Goal: Task Accomplishment & Management: Use online tool/utility

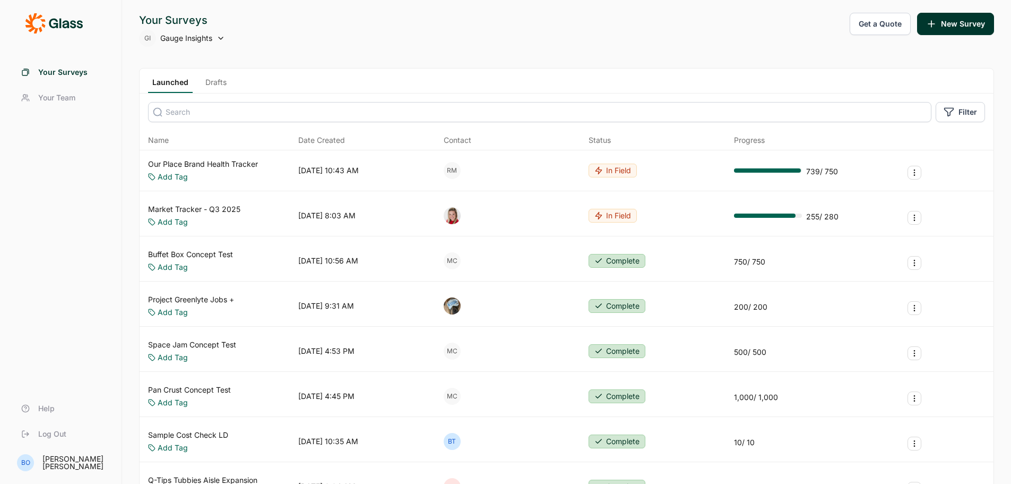
click at [227, 166] on link "Our Place Brand Health Tracker" at bounding box center [203, 164] width 110 height 11
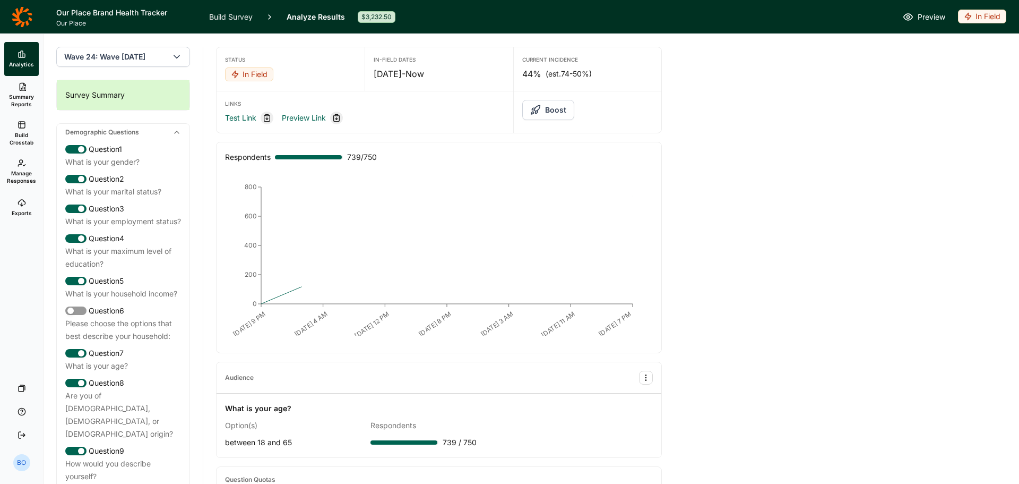
click at [237, 12] on link "Build Survey" at bounding box center [231, 16] width 44 height 33
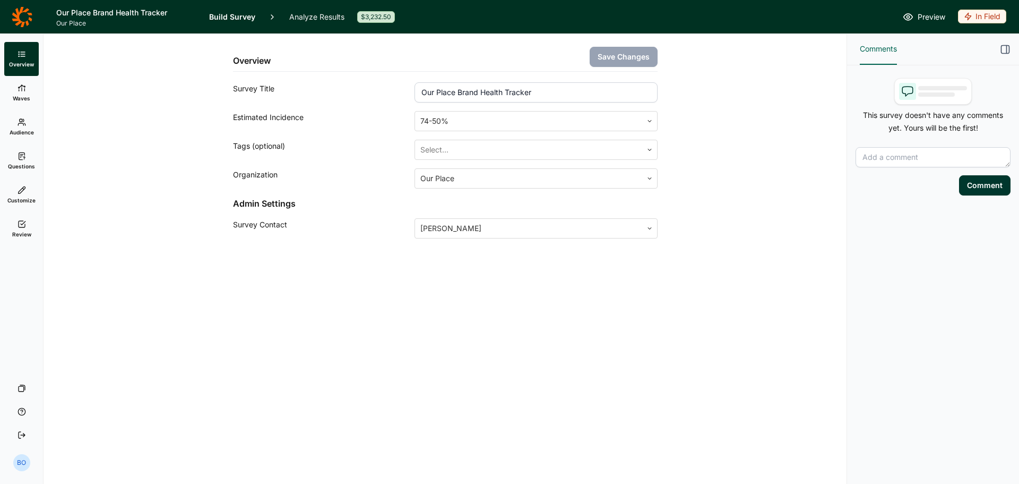
click at [22, 124] on icon at bounding box center [22, 122] width 8 height 8
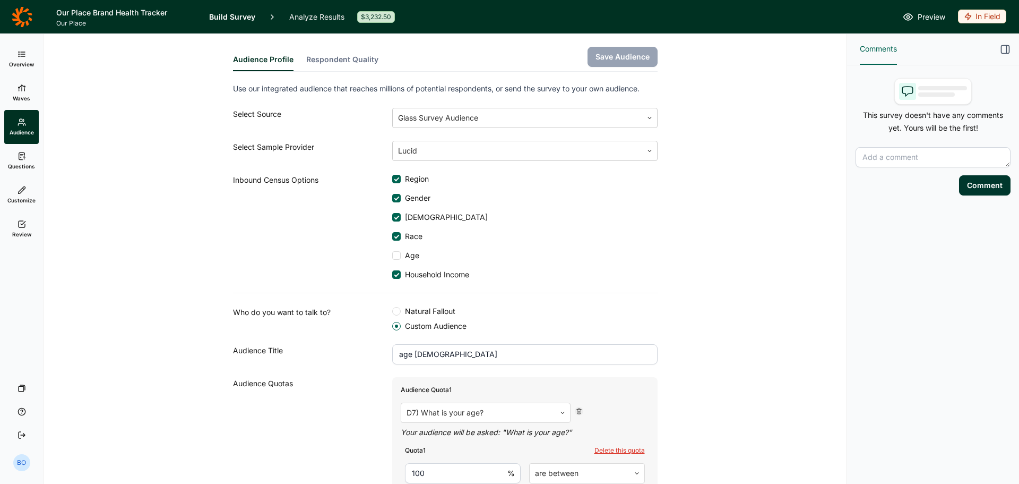
click at [26, 165] on span "Questions" at bounding box center [21, 165] width 27 height 7
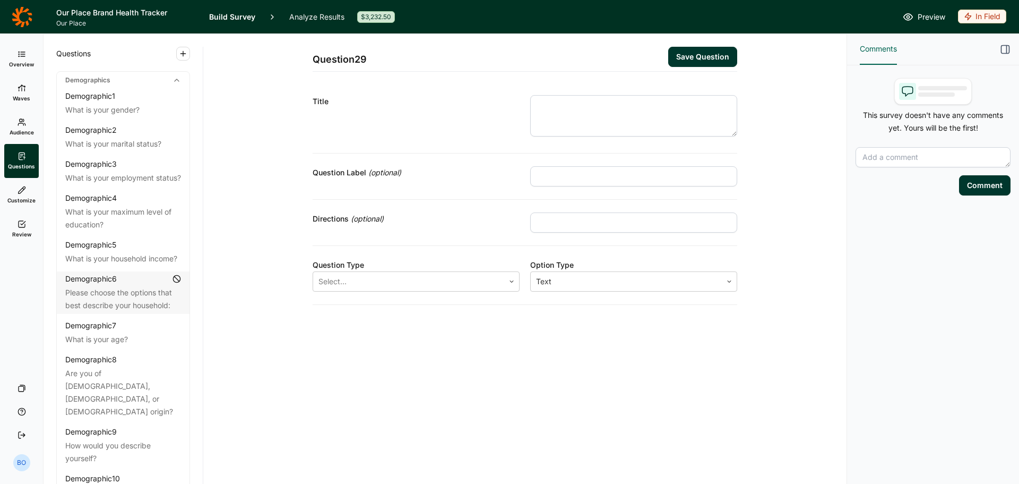
click at [25, 62] on span "Overview" at bounding box center [21, 64] width 25 height 7
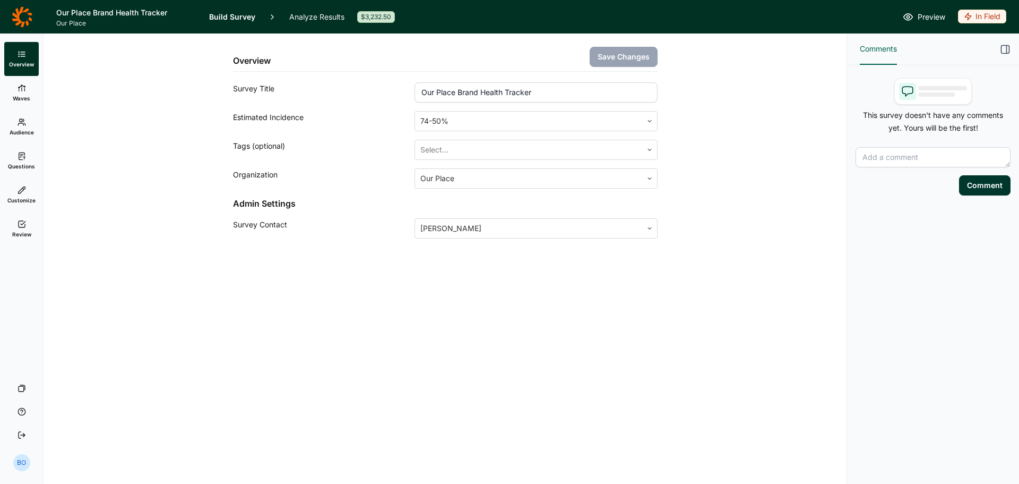
click at [291, 15] on link "Analyze Results" at bounding box center [316, 16] width 55 height 33
